Goal: Ask a question

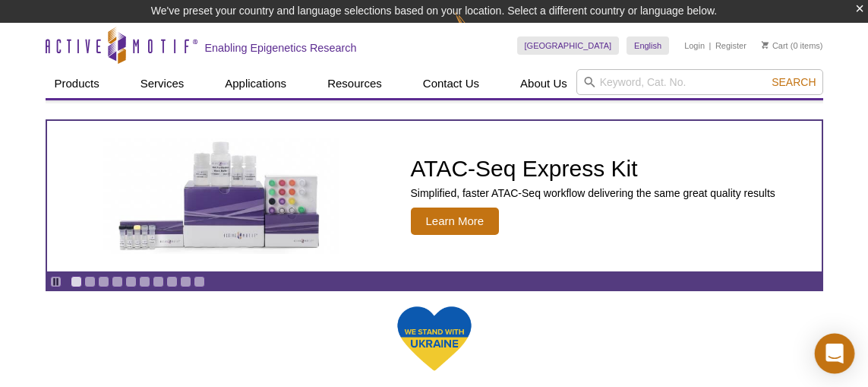
click at [838, 349] on icon "Open Intercom Messenger" at bounding box center [834, 353] width 17 height 20
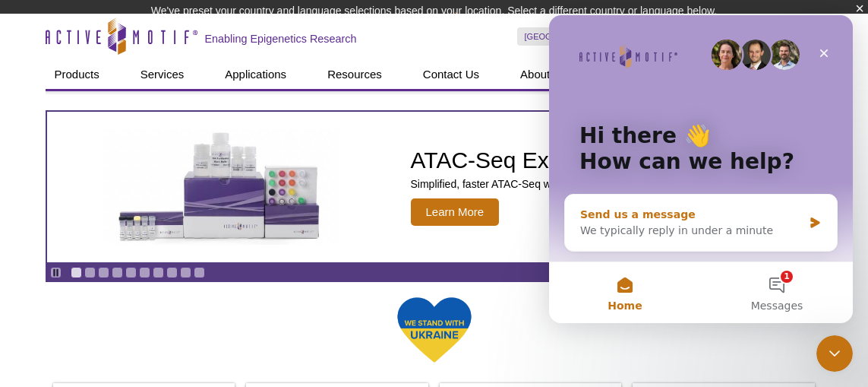
click at [641, 226] on div "We typically reply in under a minute" at bounding box center [691, 231] width 223 height 16
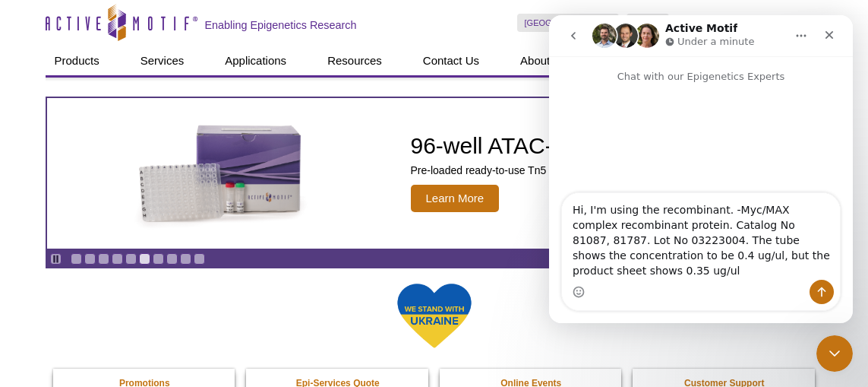
type textarea "Hi, I'm using the recombinant. -Myc/MAX complex recombinant protein. Catalog No…"
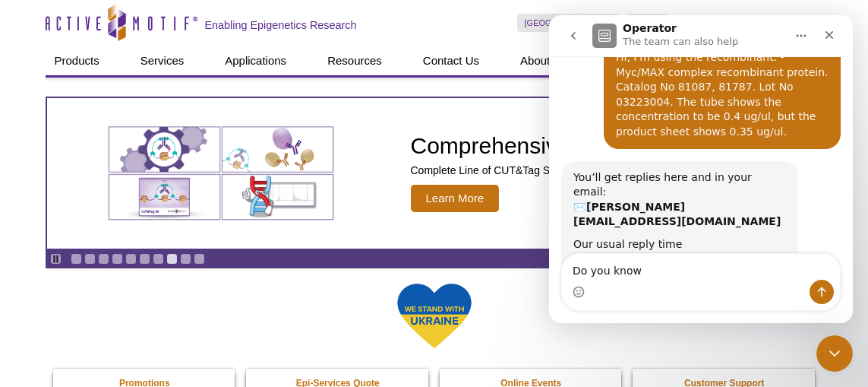
scroll to position [71, 0]
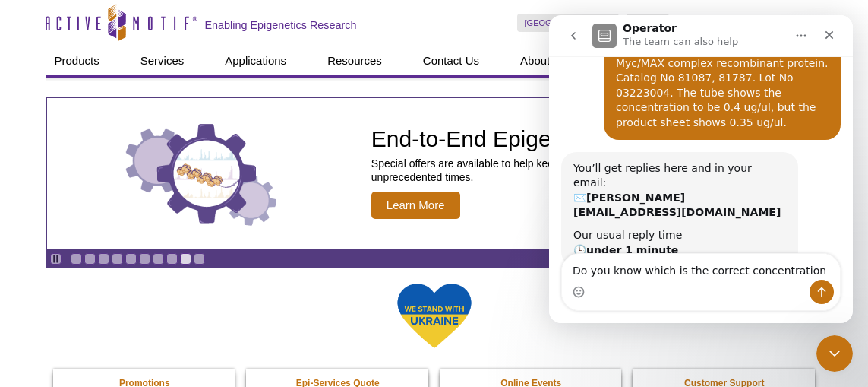
type textarea "Do you know which is the correct concentration?"
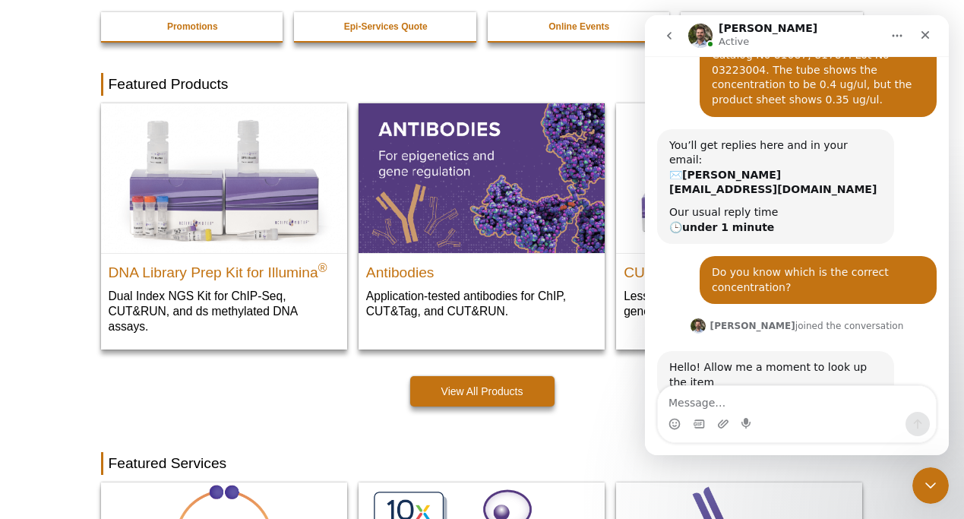
scroll to position [0, 0]
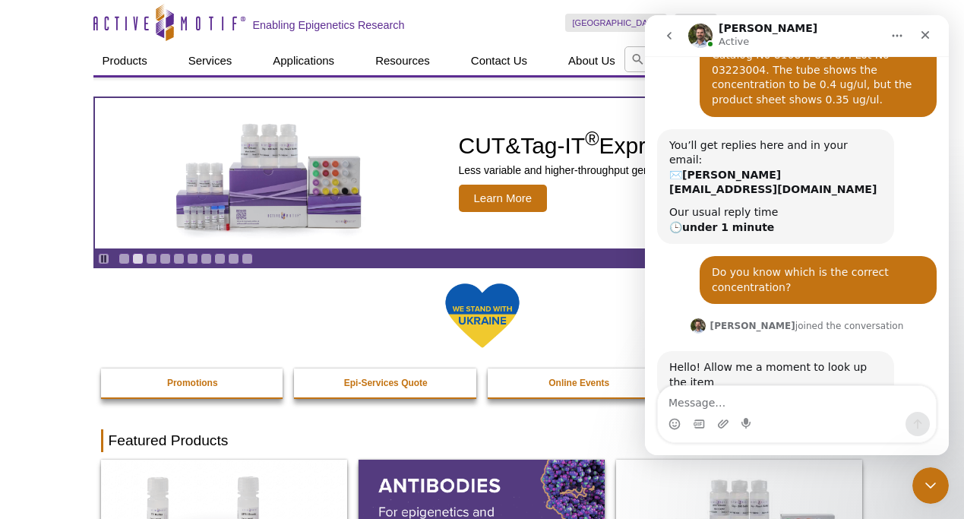
click at [384, 331] on div at bounding box center [482, 325] width 763 height 87
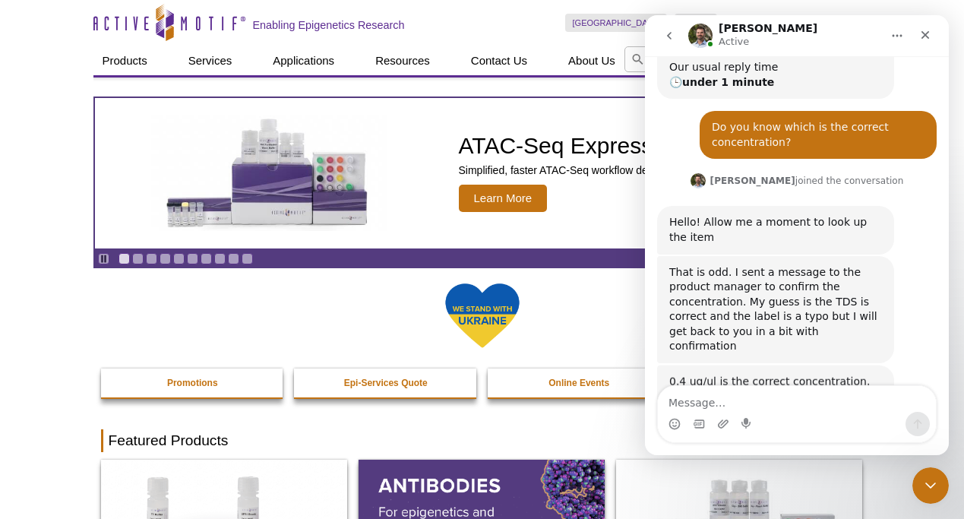
scroll to position [238, 0]
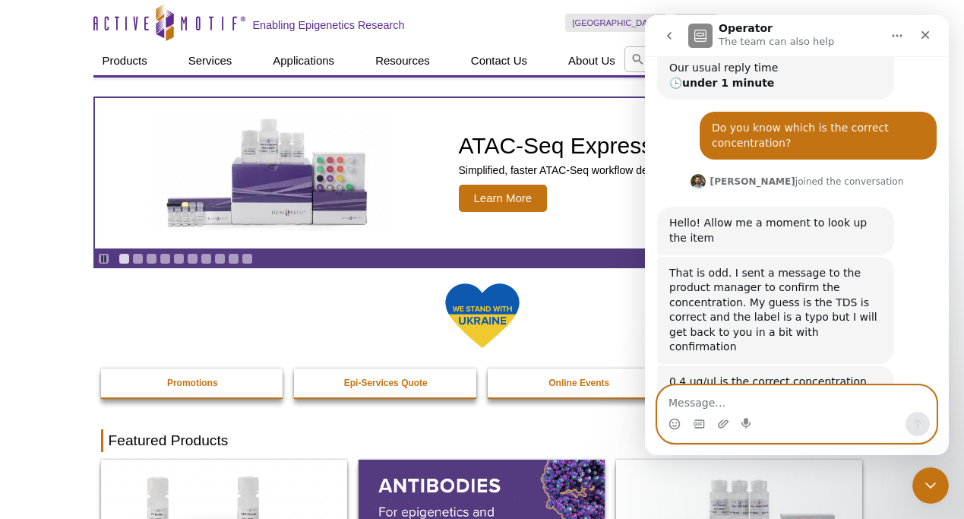
click at [747, 386] on textarea "Message…" at bounding box center [797, 399] width 278 height 26
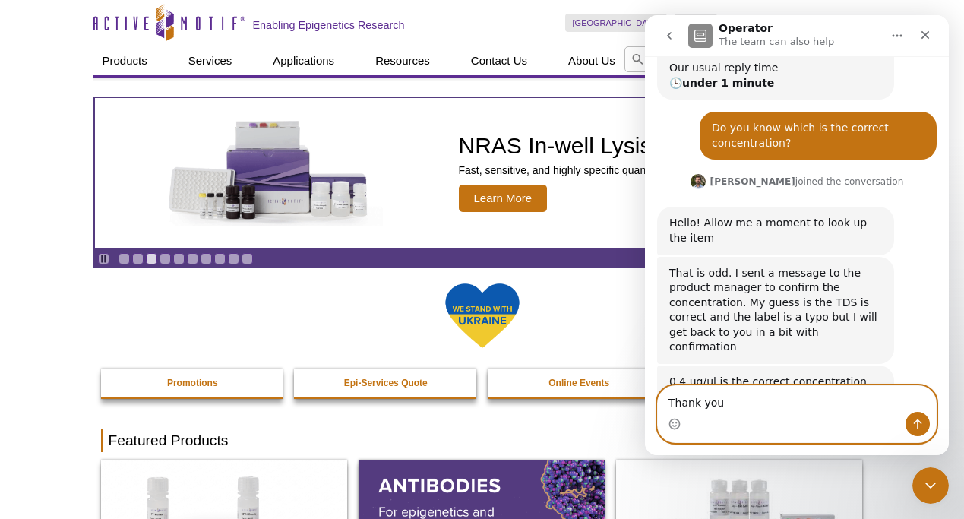
type textarea "Thank you"
click at [867, 386] on icon "Send a message…" at bounding box center [917, 424] width 12 height 12
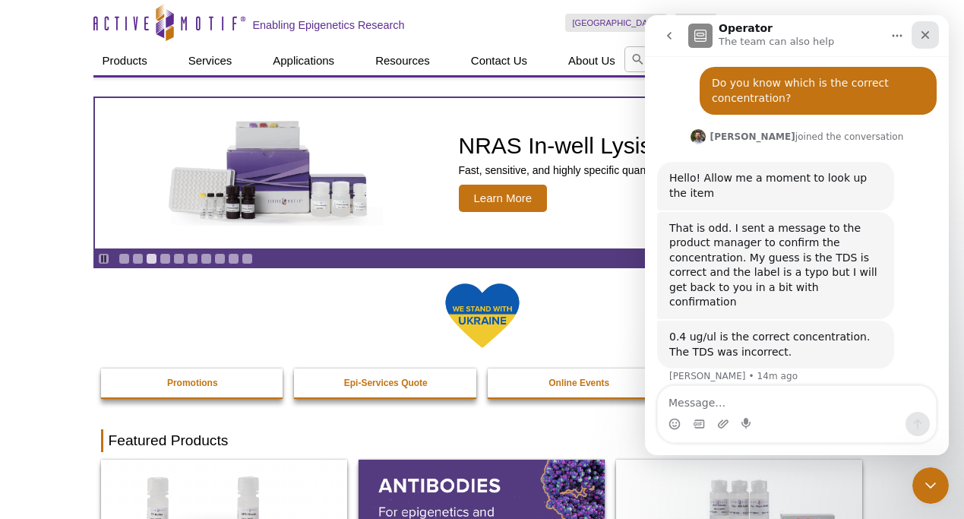
click at [867, 40] on icon "Close" at bounding box center [925, 35] width 12 height 12
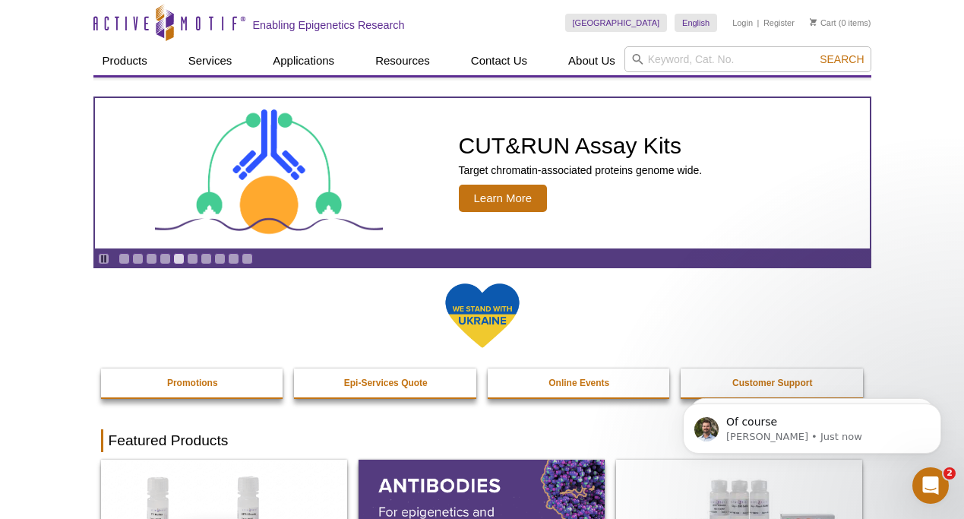
scroll to position [328, 0]
